Goal: Transaction & Acquisition: Purchase product/service

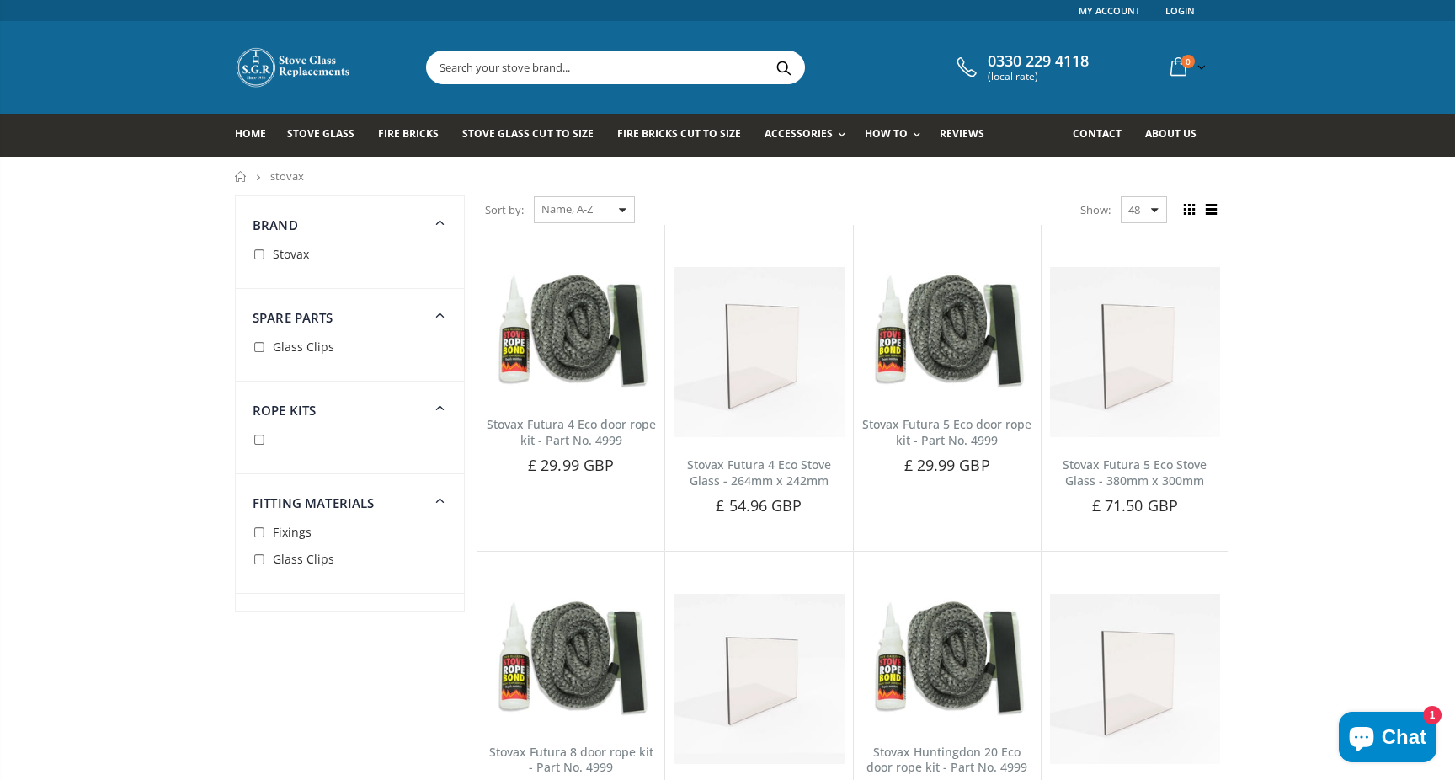
click at [317, 350] on span "Glass Clips" at bounding box center [303, 347] width 61 height 16
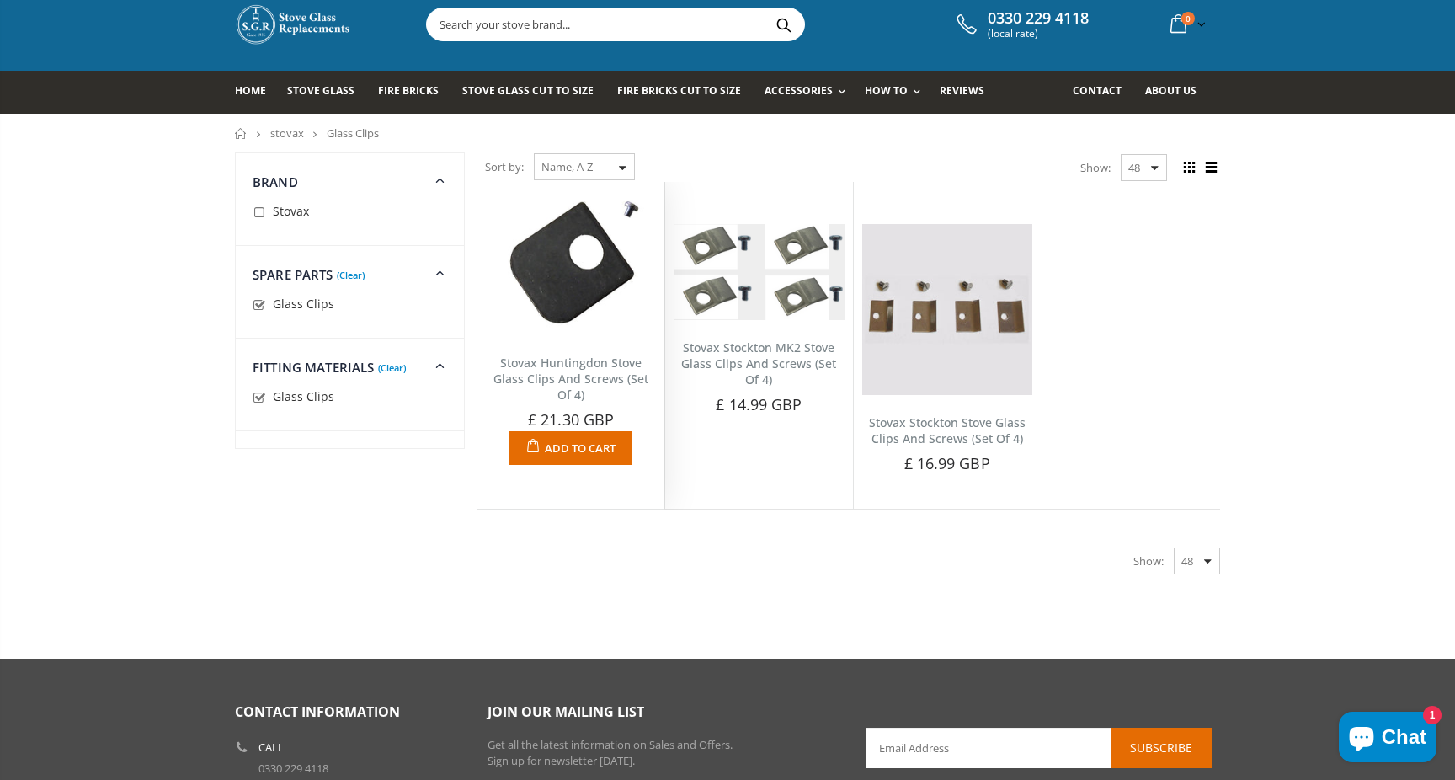
scroll to position [42, 0]
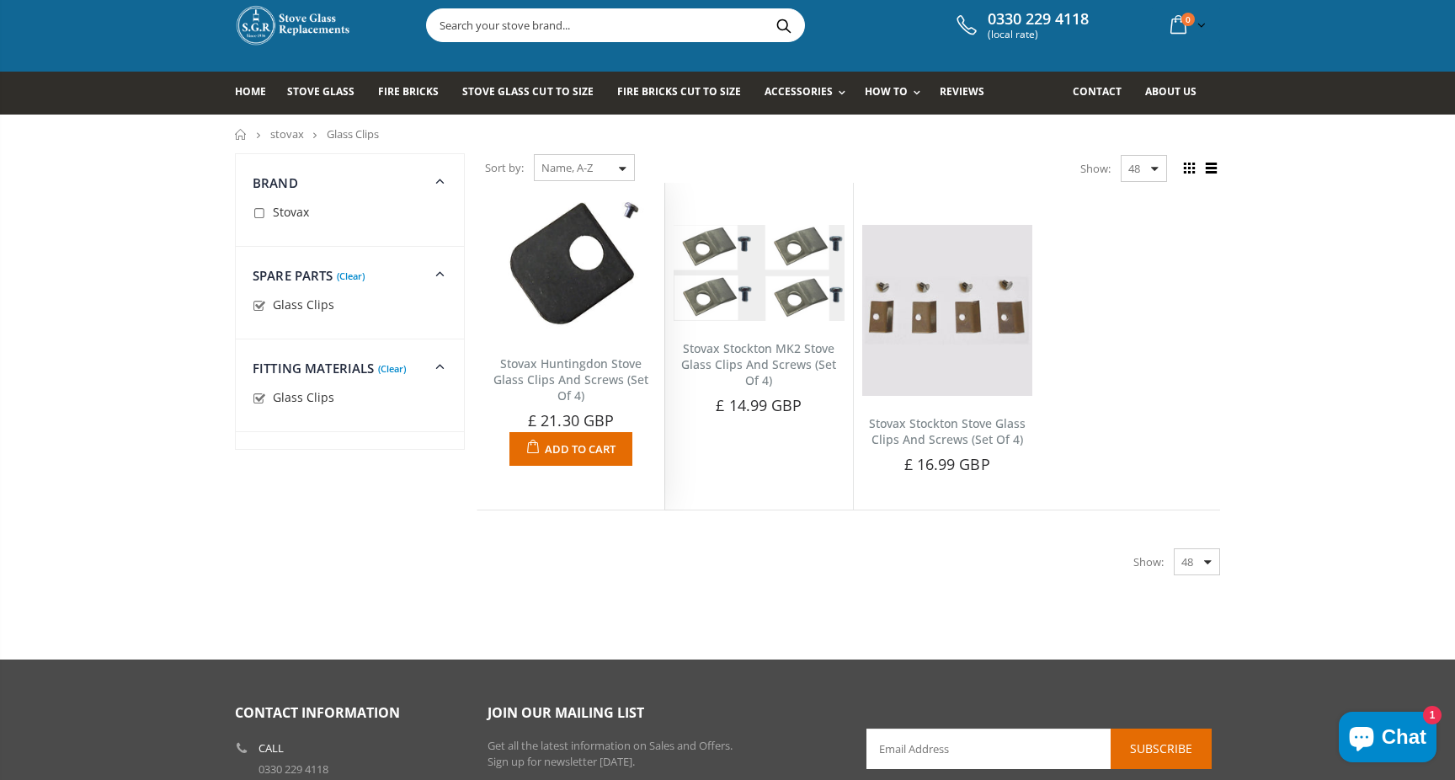
click at [590, 319] on img at bounding box center [571, 263] width 170 height 145
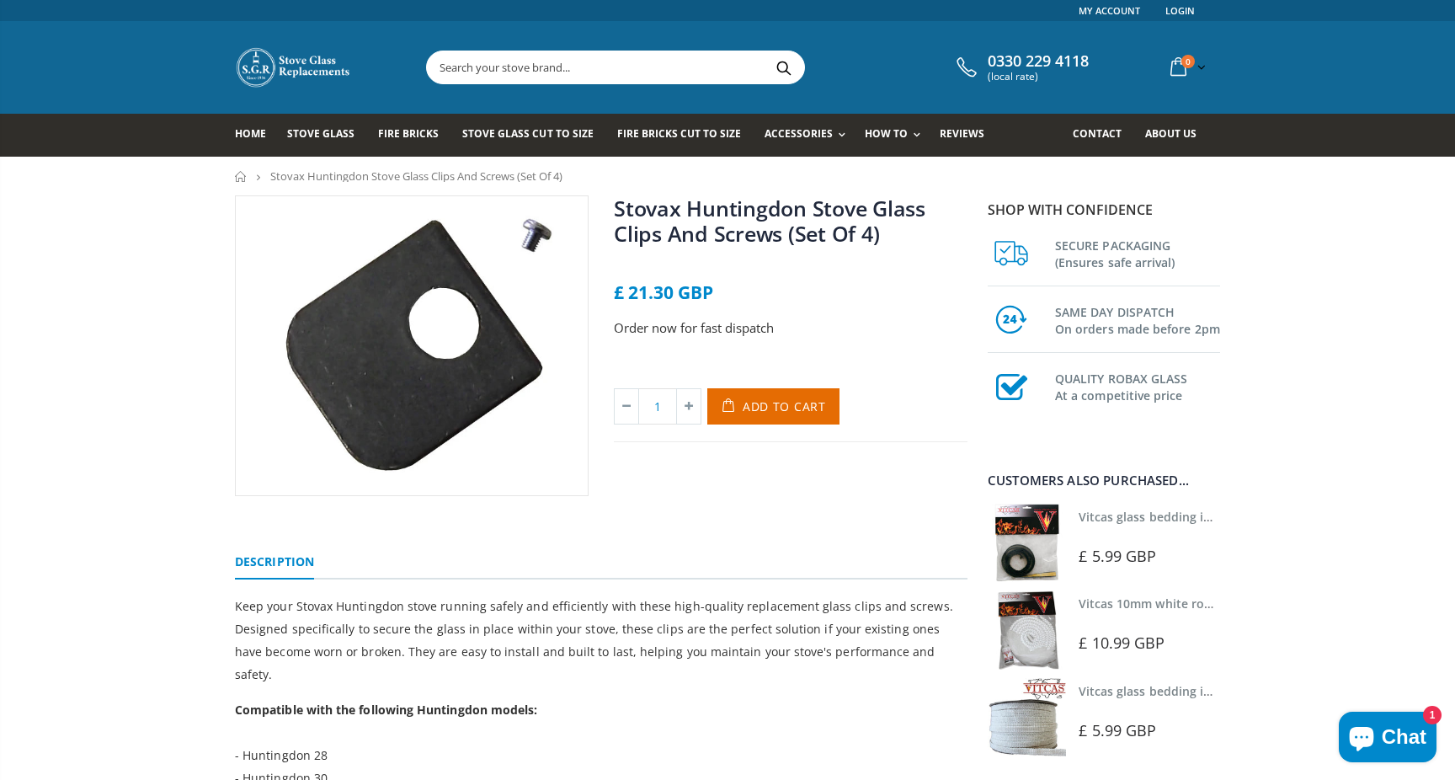
scroll to position [-1, 0]
click at [486, 301] on img at bounding box center [412, 345] width 352 height 299
click at [541, 233] on img at bounding box center [412, 345] width 352 height 299
click at [781, 408] on span "Add to Cart" at bounding box center [784, 406] width 83 height 16
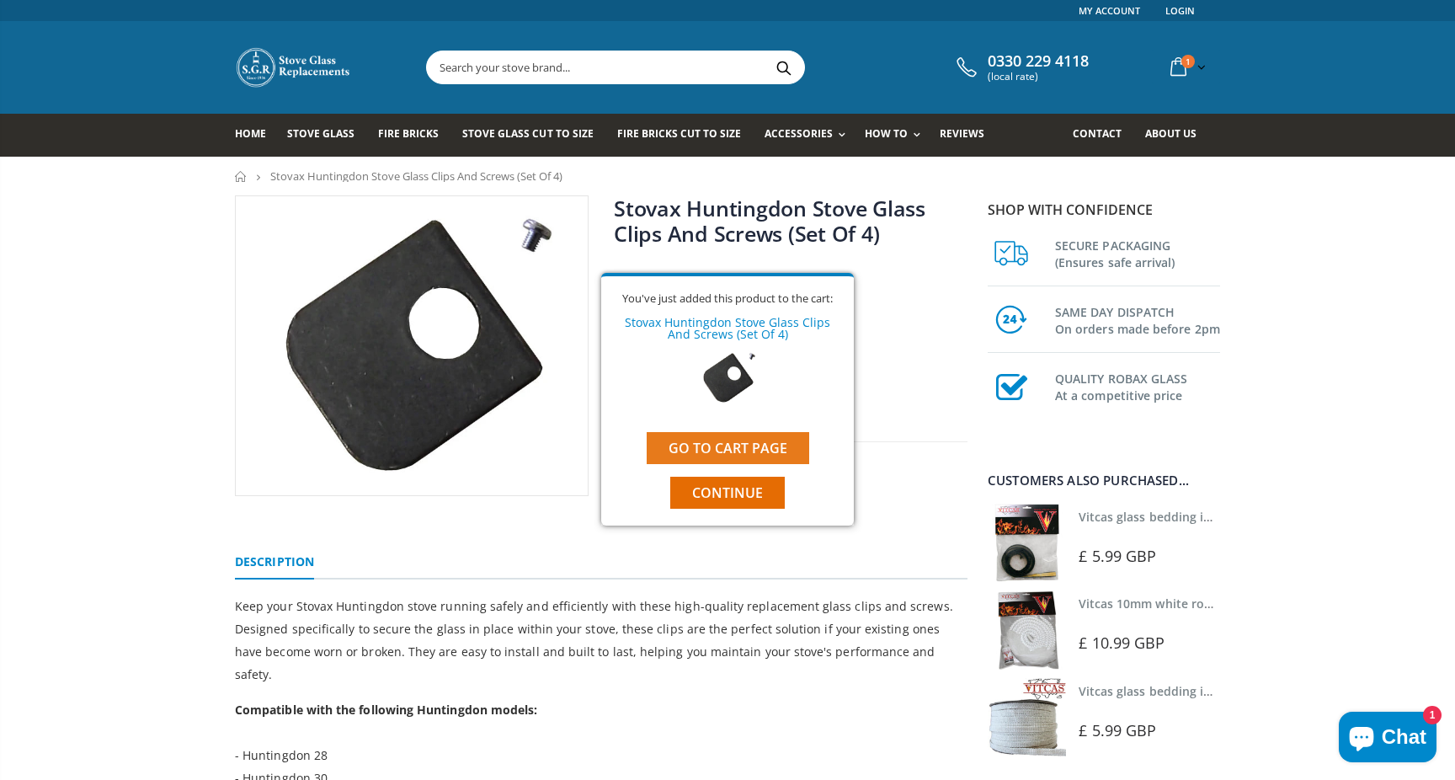
click at [769, 437] on link "Go to cart page" at bounding box center [728, 448] width 163 height 32
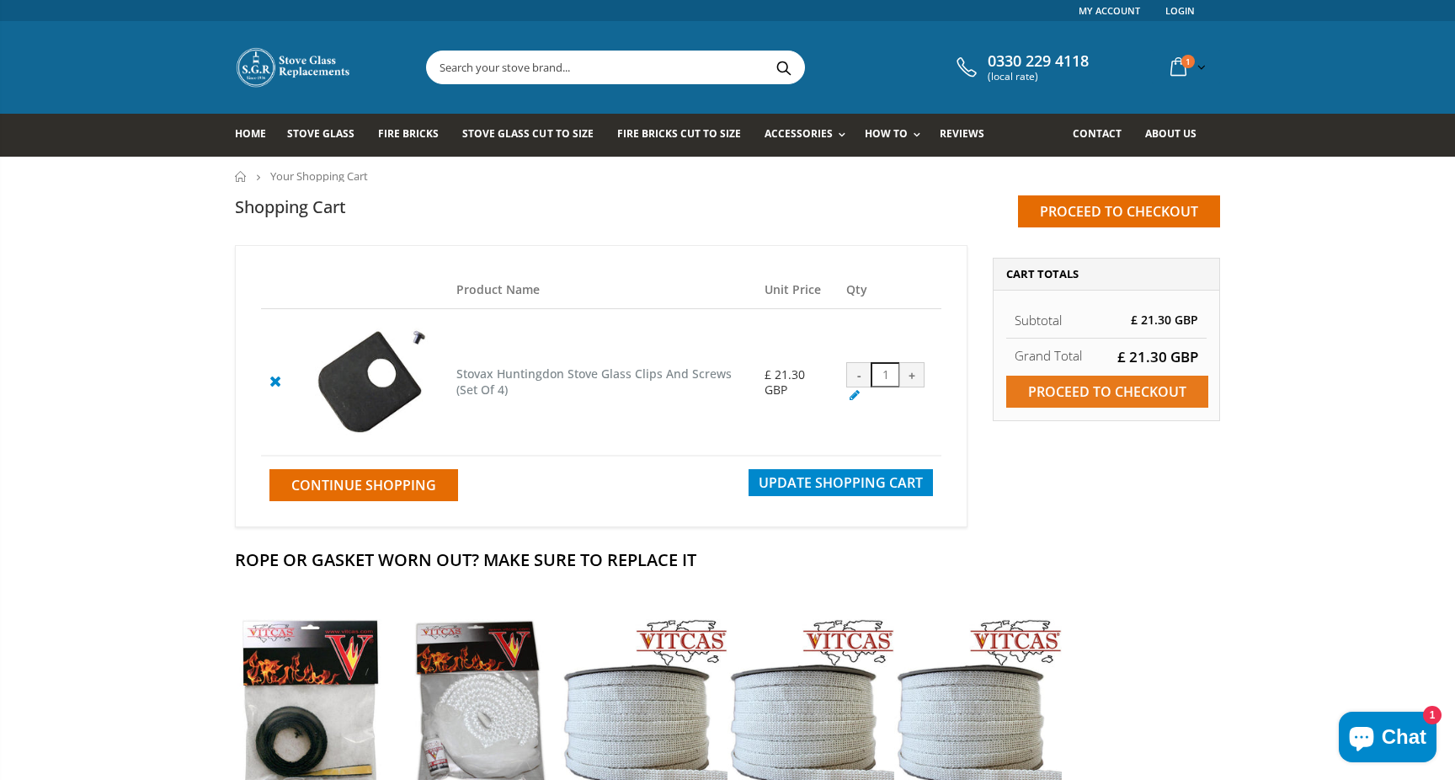
click at [1069, 393] on input "Proceed to checkout" at bounding box center [1107, 392] width 202 height 32
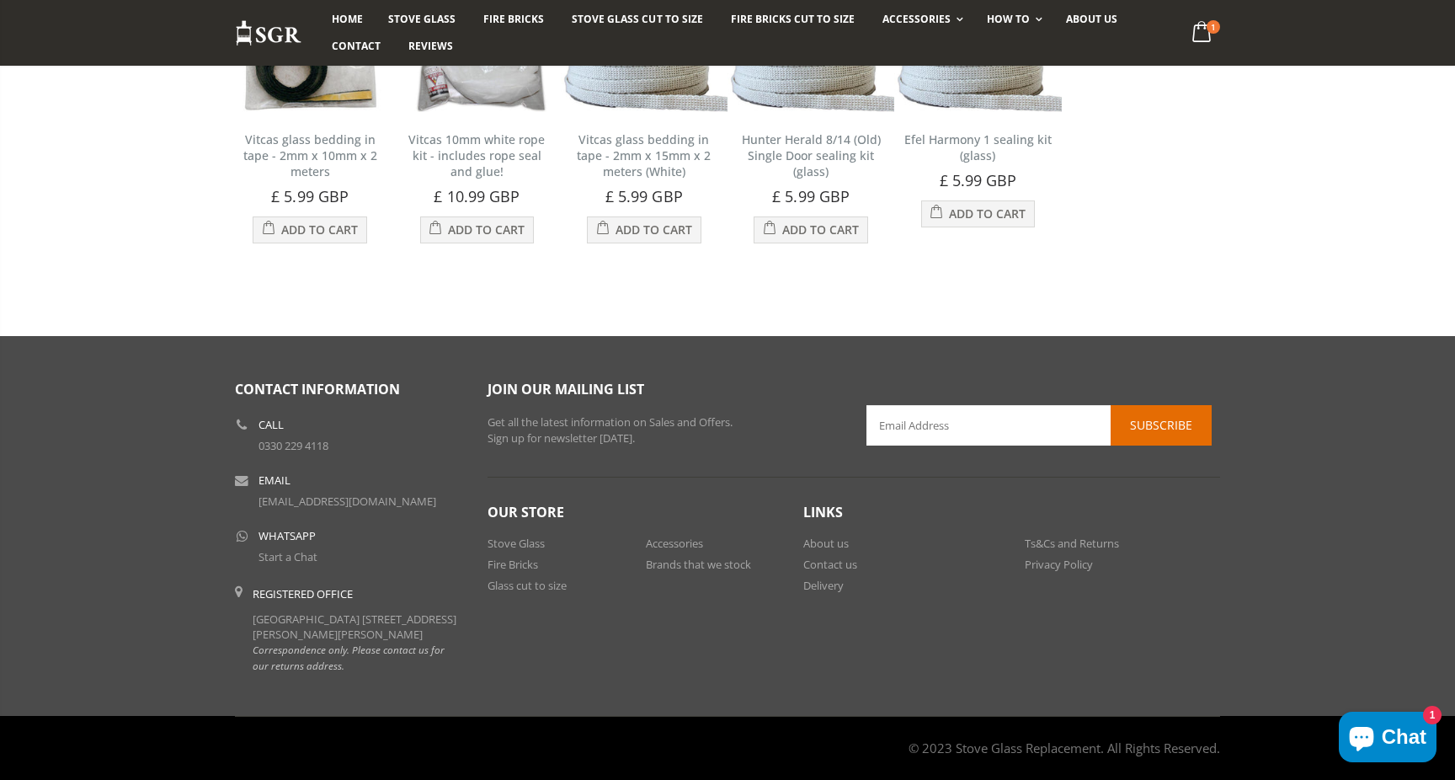
scroll to position [694, 0]
click at [819, 578] on link "Delivery" at bounding box center [823, 585] width 40 height 15
